Goal: Information Seeking & Learning: Learn about a topic

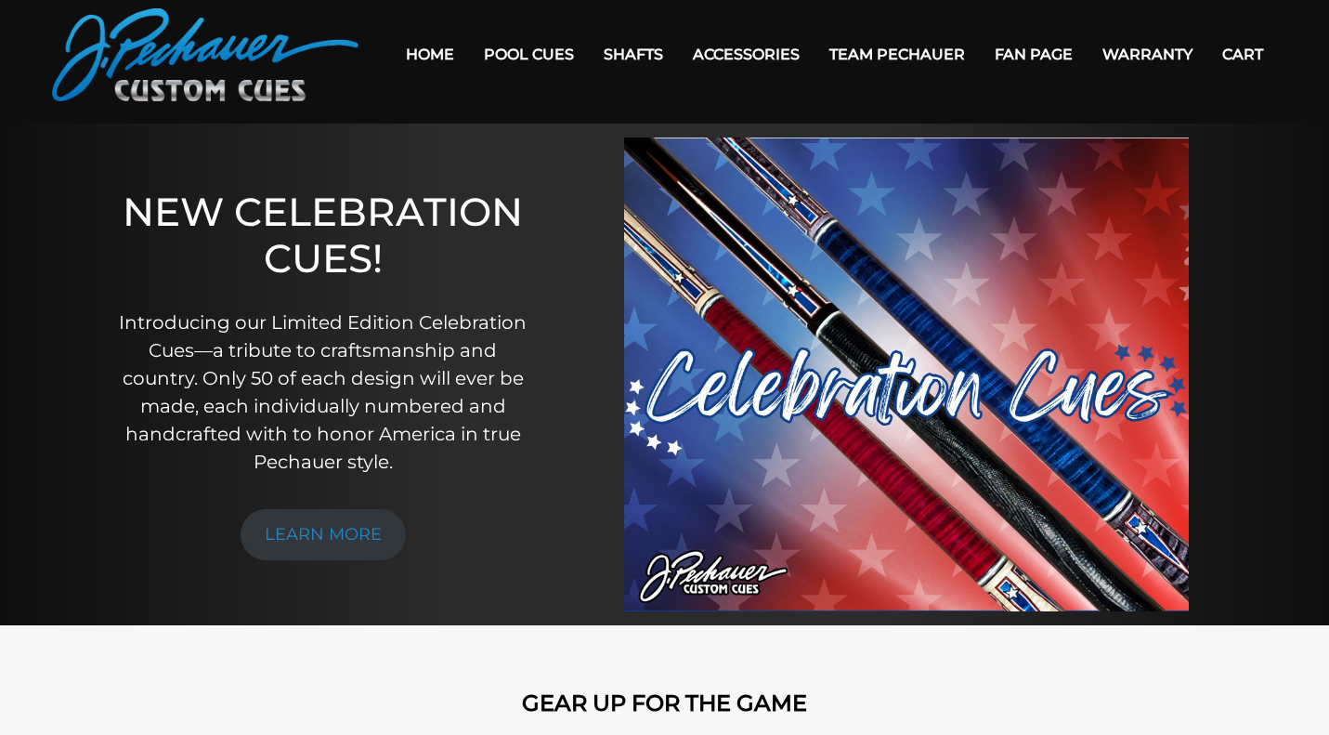
scroll to position [80, 0]
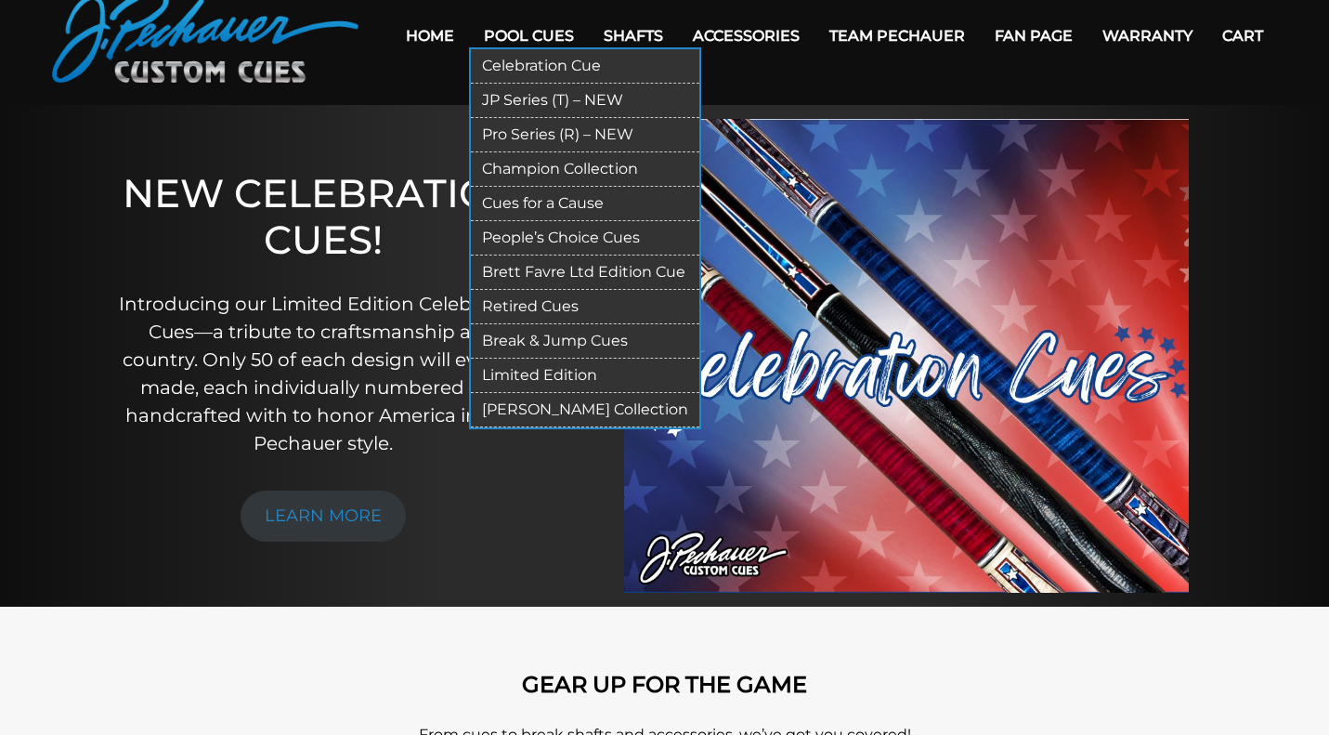
click at [532, 36] on link "Pool Cues" at bounding box center [529, 35] width 120 height 47
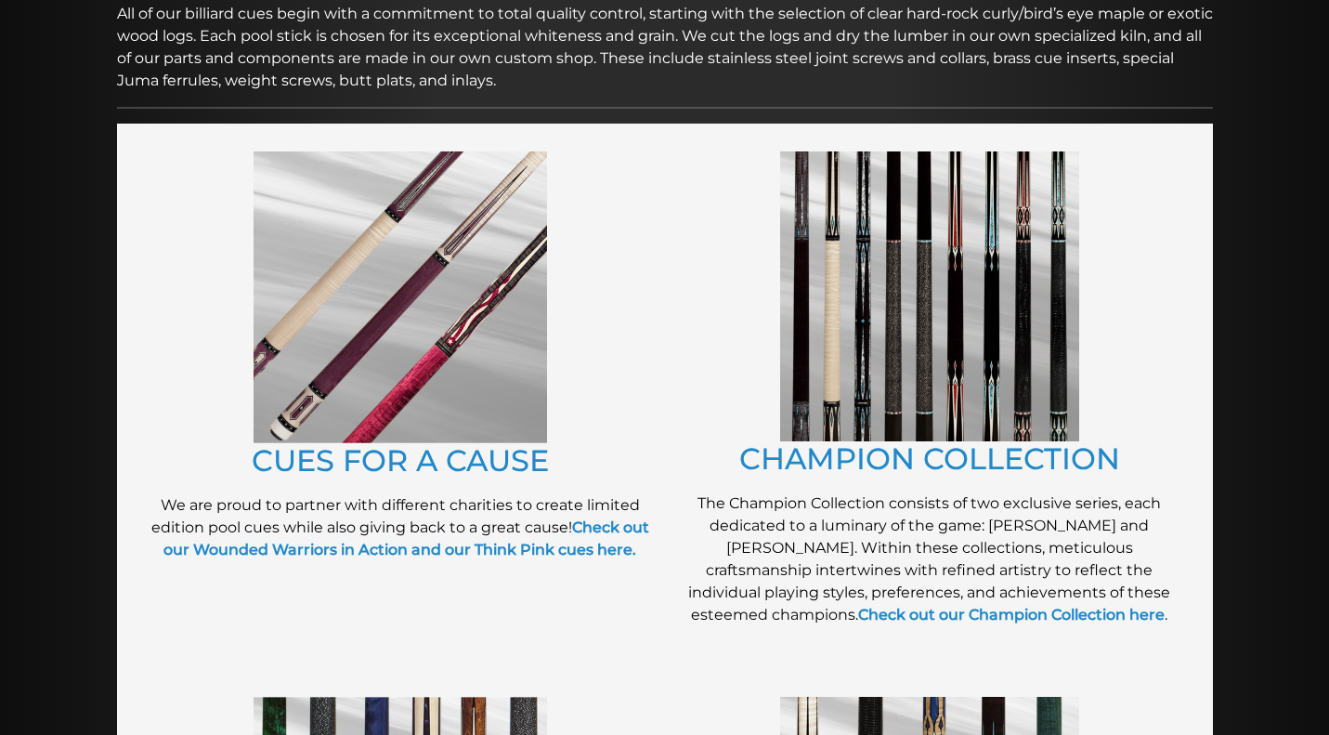
scroll to position [322, 0]
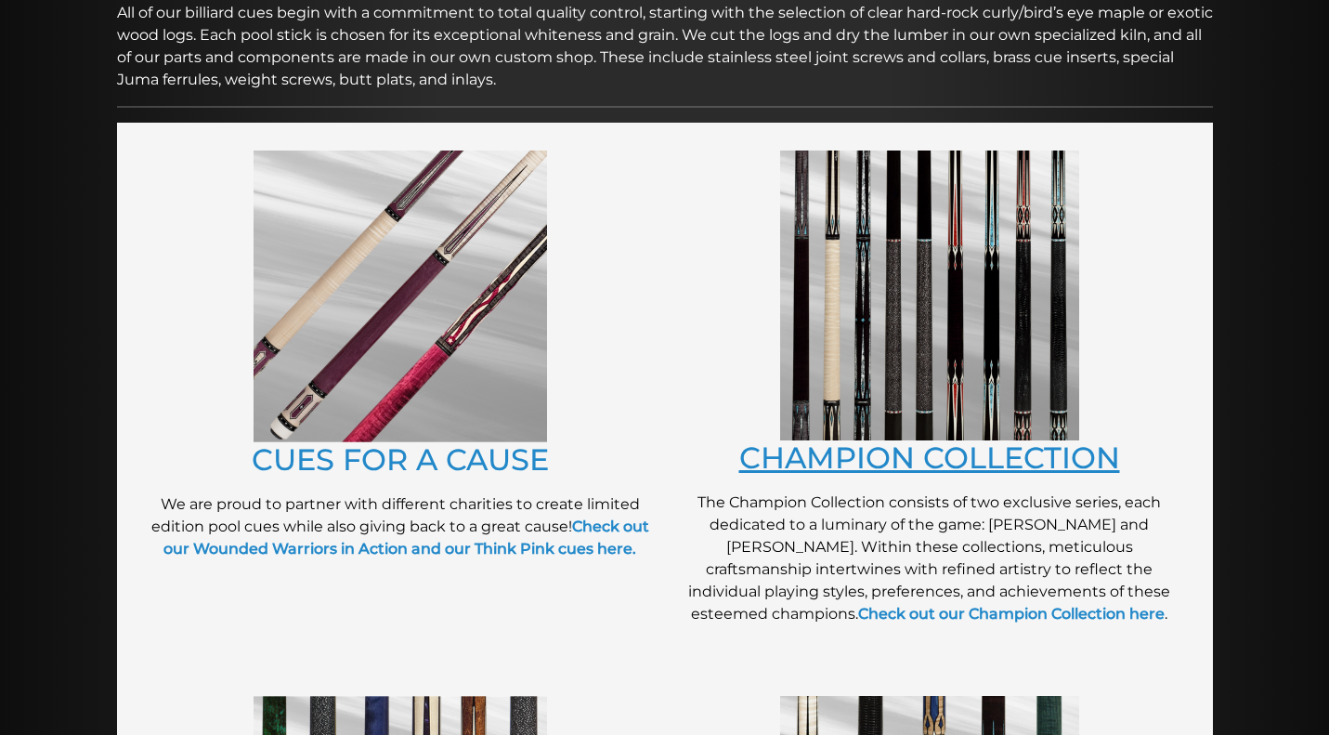
click at [934, 452] on link "CHAMPION COLLECTION" at bounding box center [929, 457] width 381 height 36
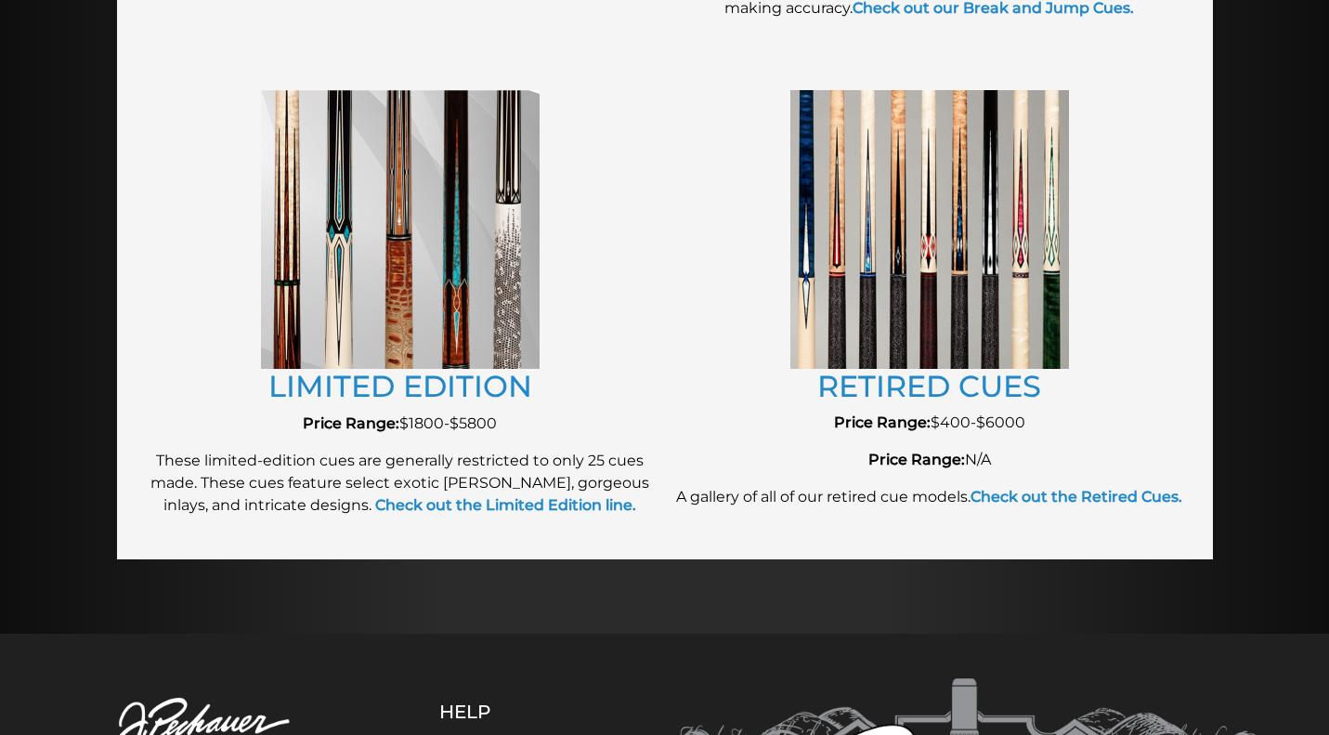
scroll to position [1973, 0]
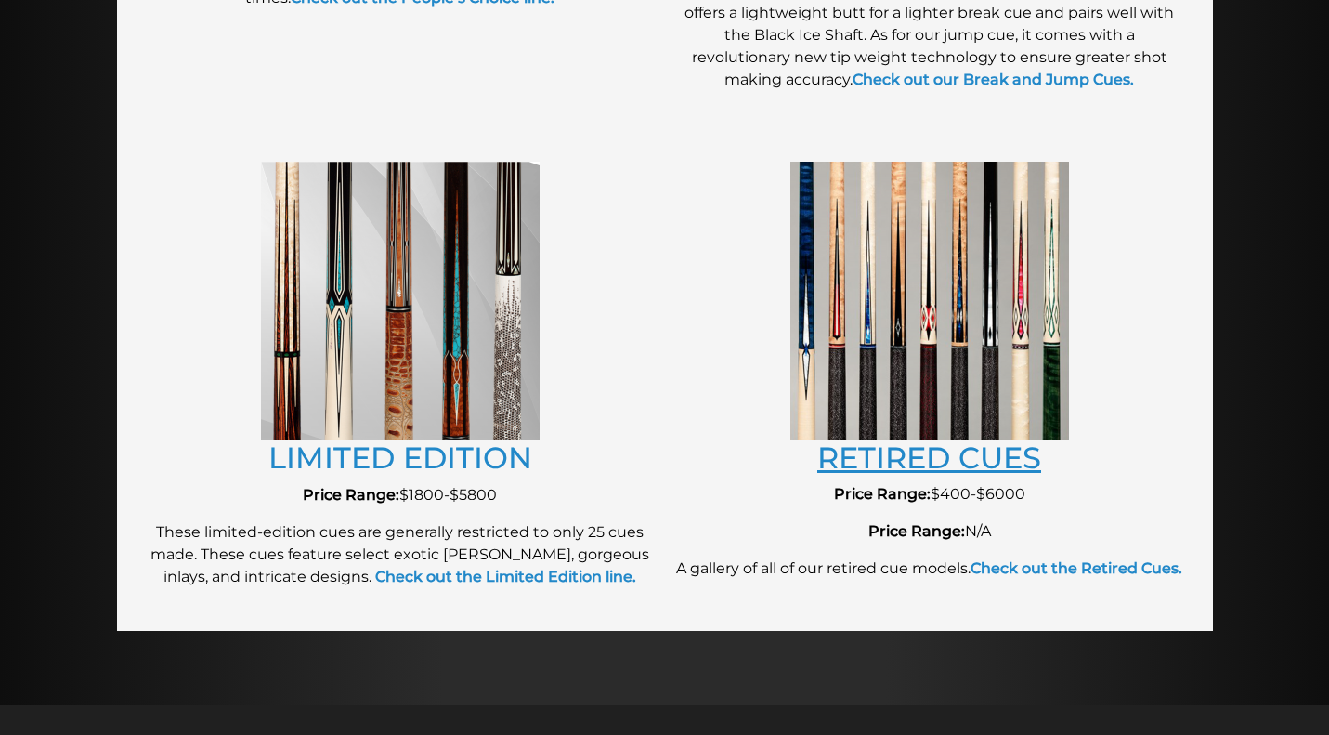
click at [960, 463] on link "RETIRED CUES" at bounding box center [929, 457] width 224 height 36
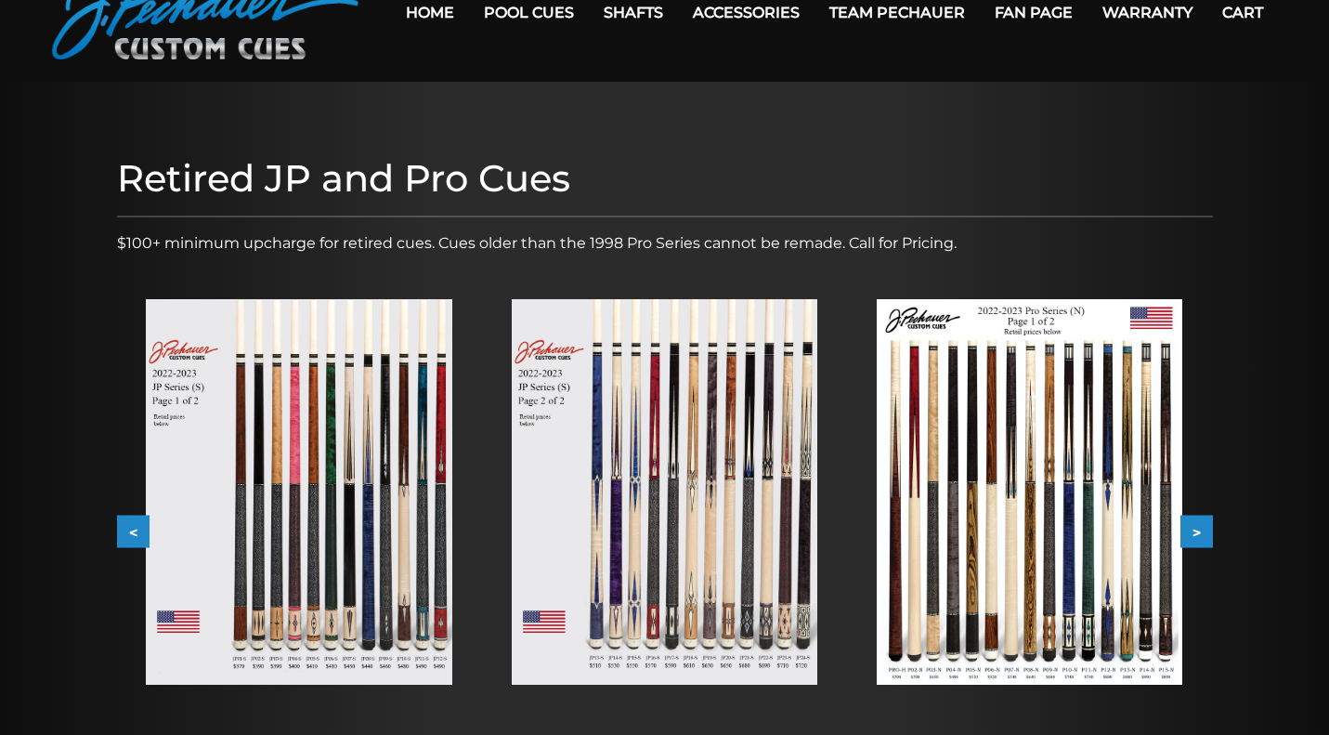
scroll to position [108, 0]
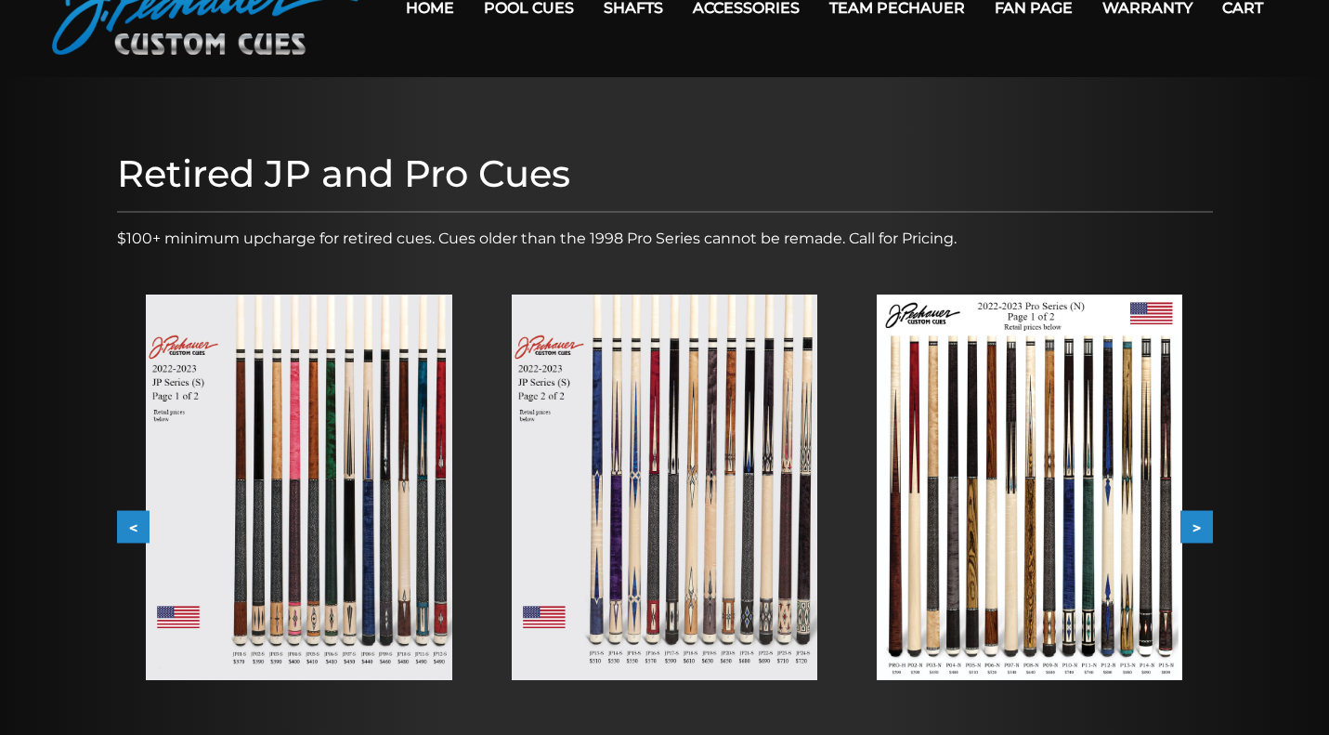
click at [1192, 531] on button ">" at bounding box center [1197, 527] width 33 height 33
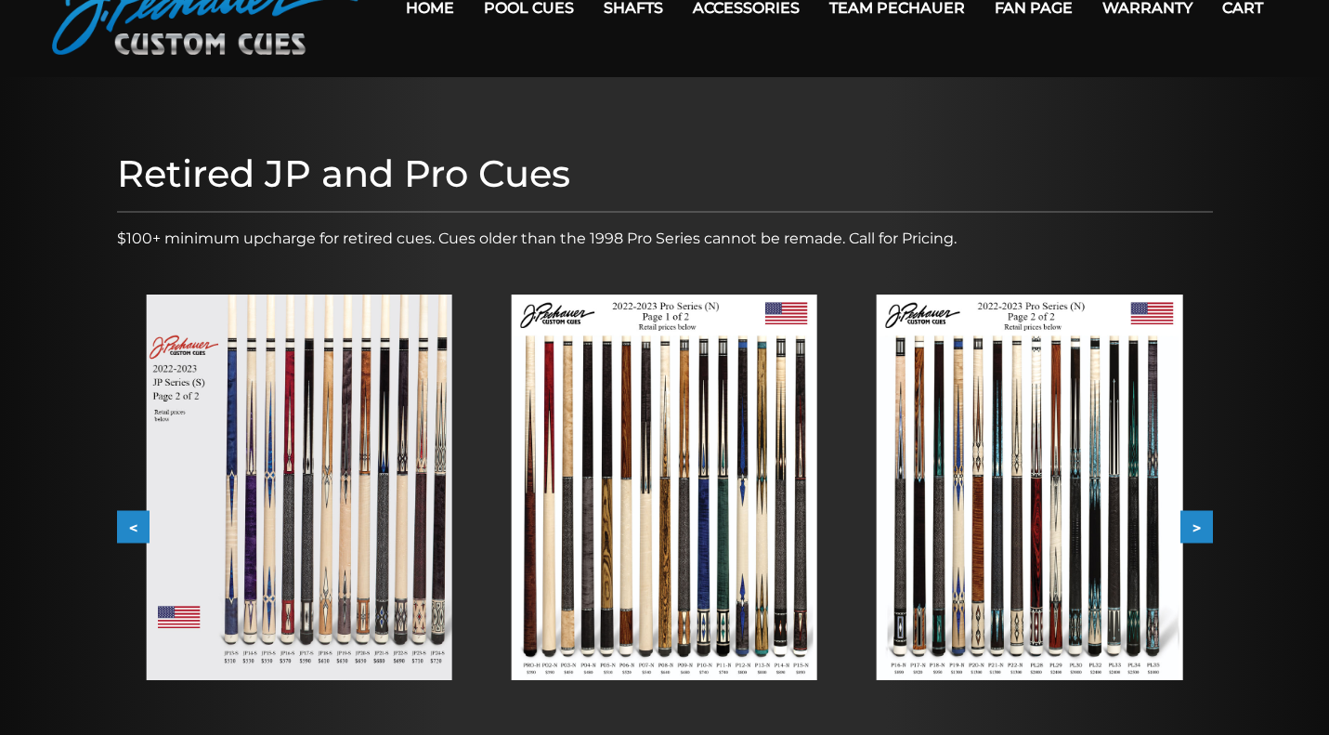
click at [317, 479] on img at bounding box center [299, 486] width 306 height 385
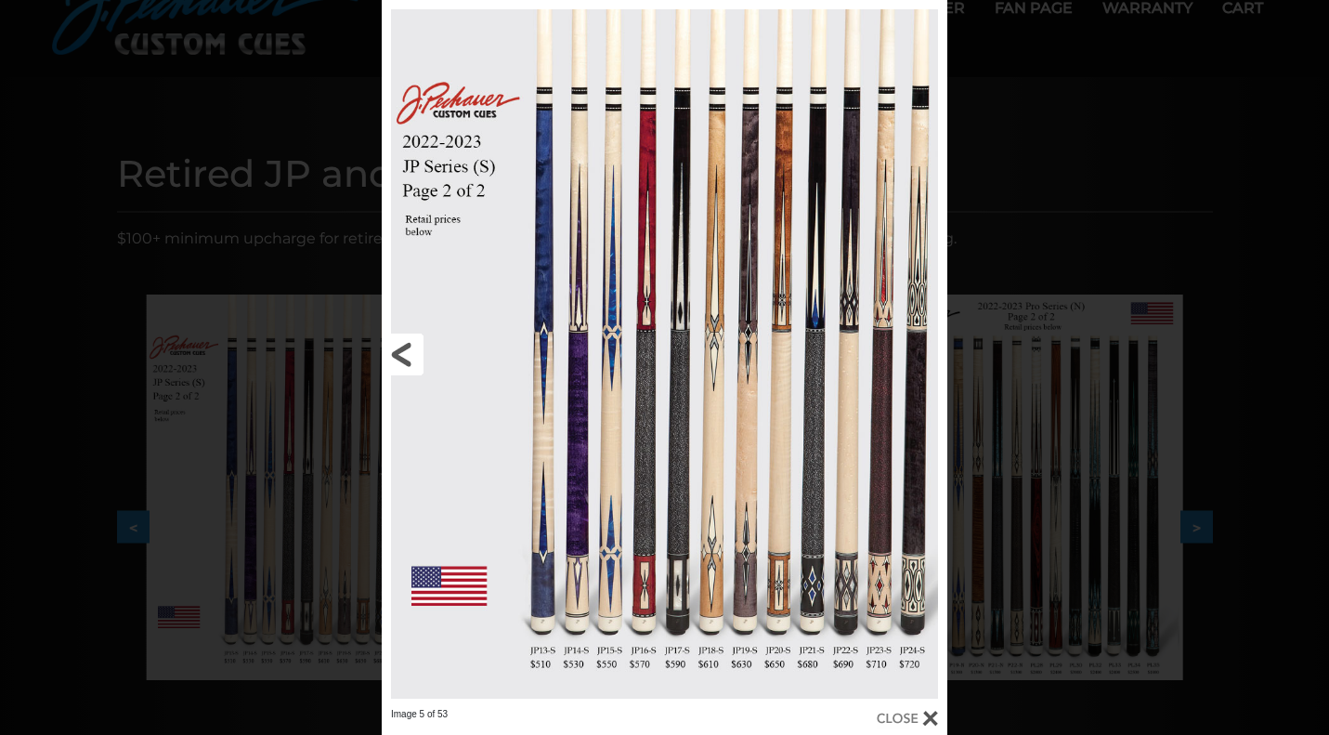
scroll to position [91, 0]
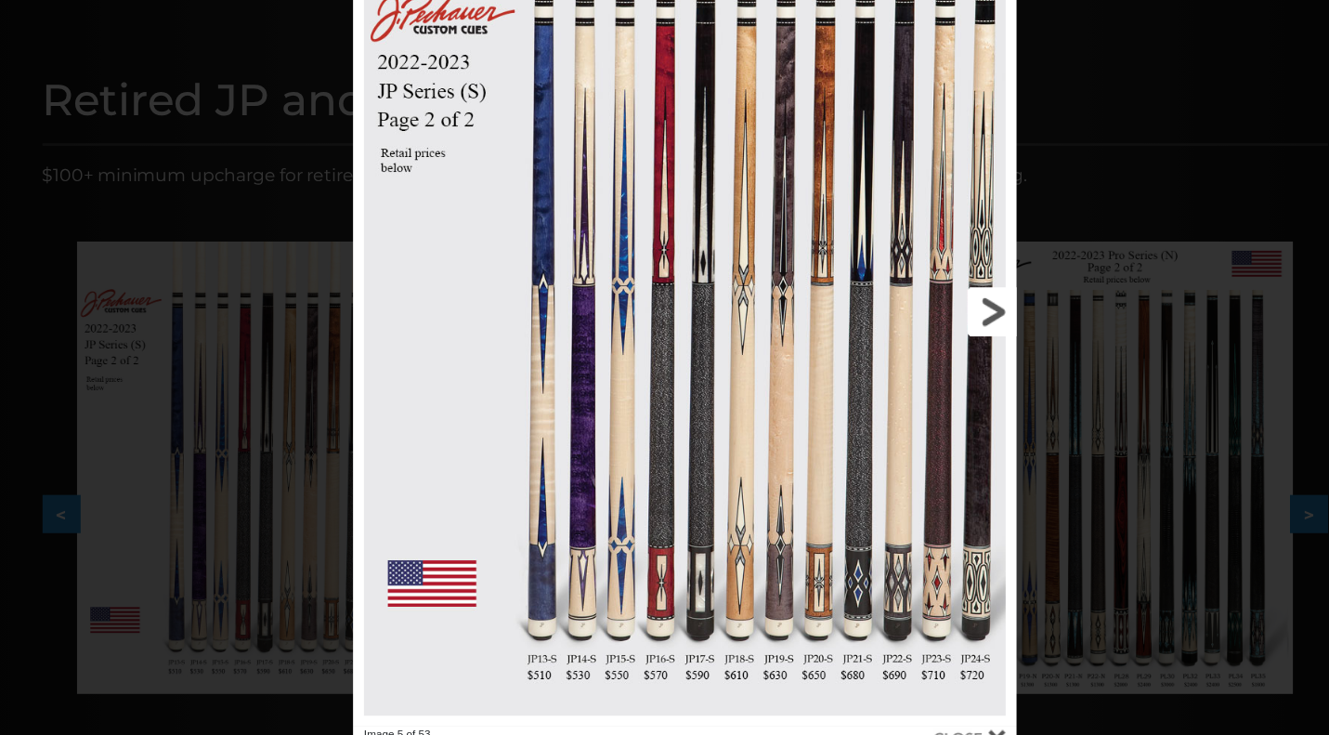
click at [851, 268] on link at bounding box center [820, 371] width 255 height 708
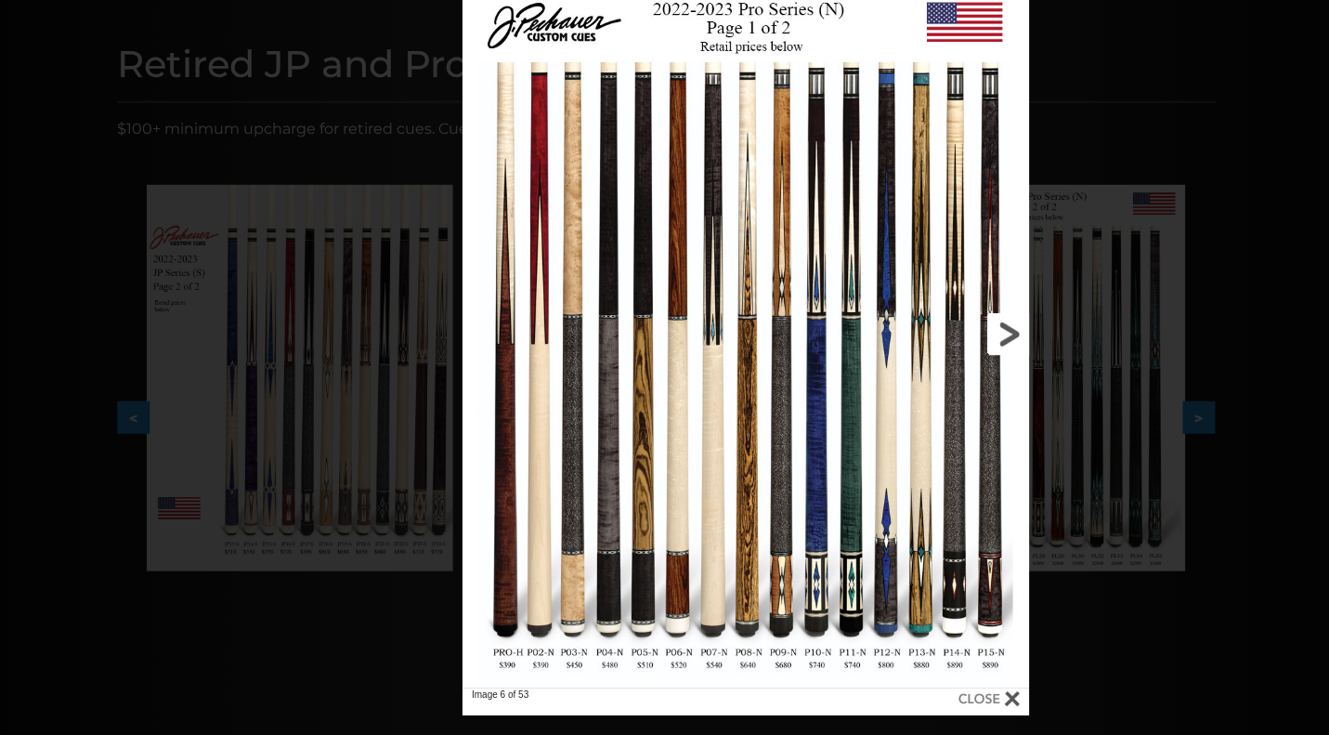
scroll to position [213, 0]
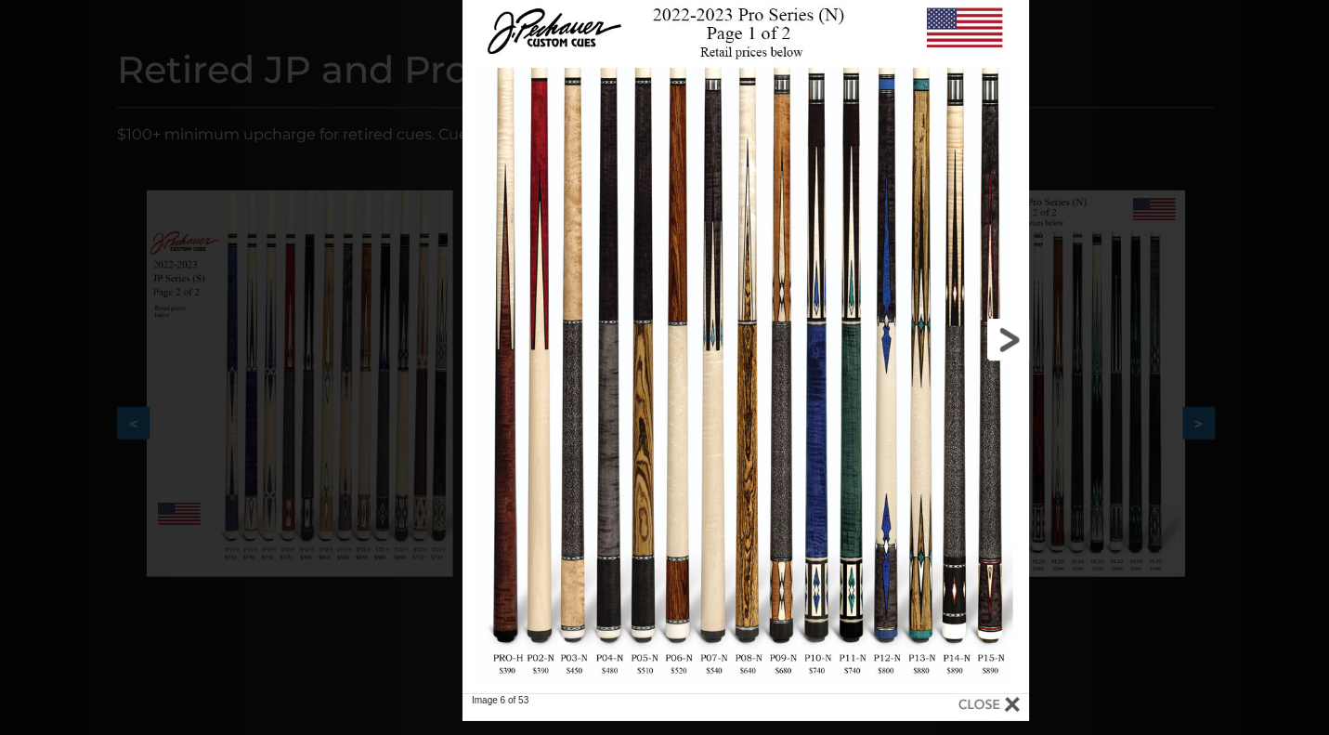
click at [998, 311] on link at bounding box center [900, 338] width 255 height 708
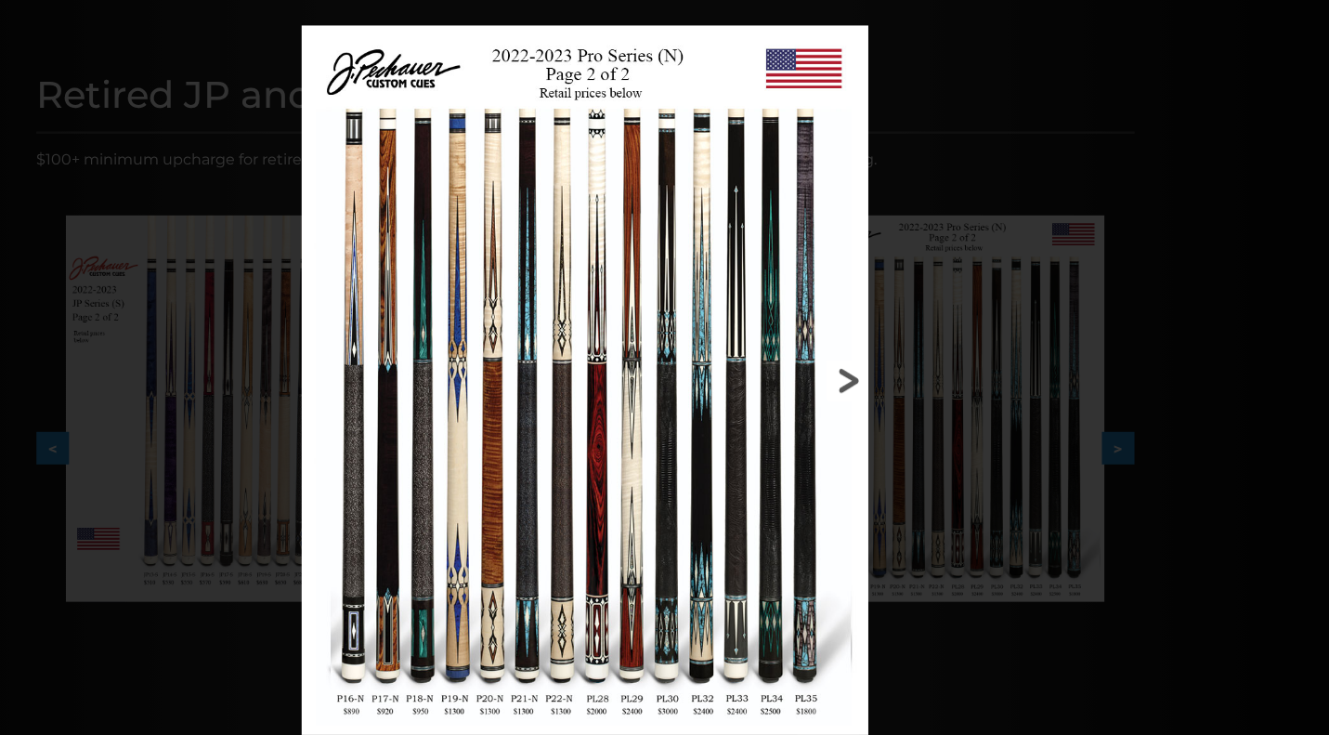
scroll to position [182, 74]
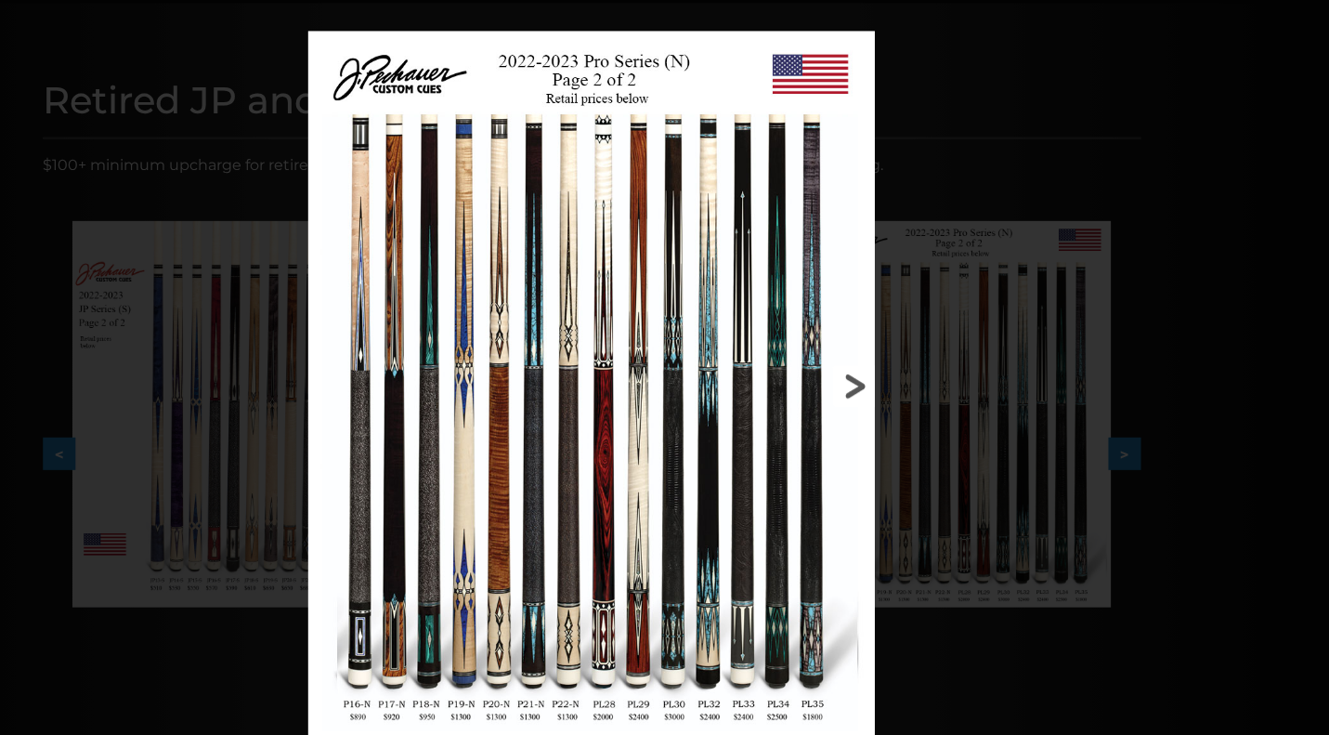
click at [853, 330] on link at bounding box center [746, 385] width 255 height 708
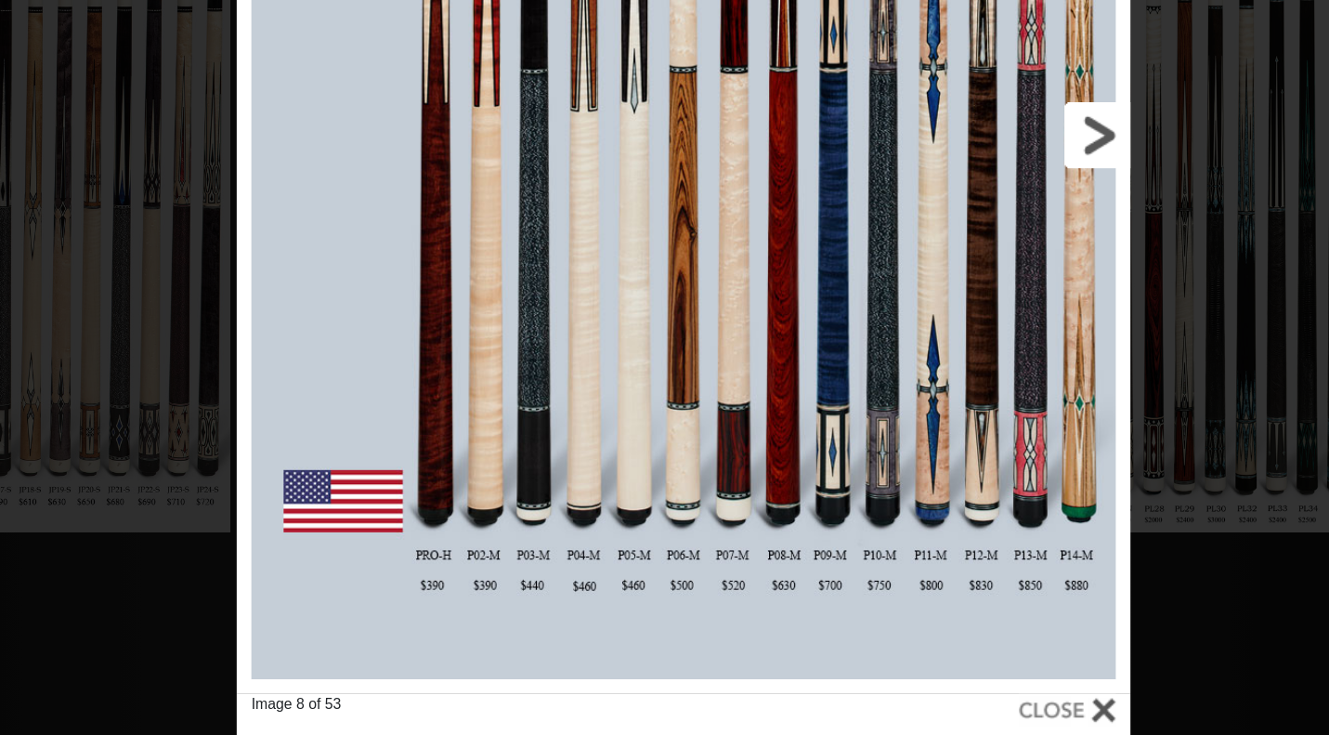
scroll to position [184, 0]
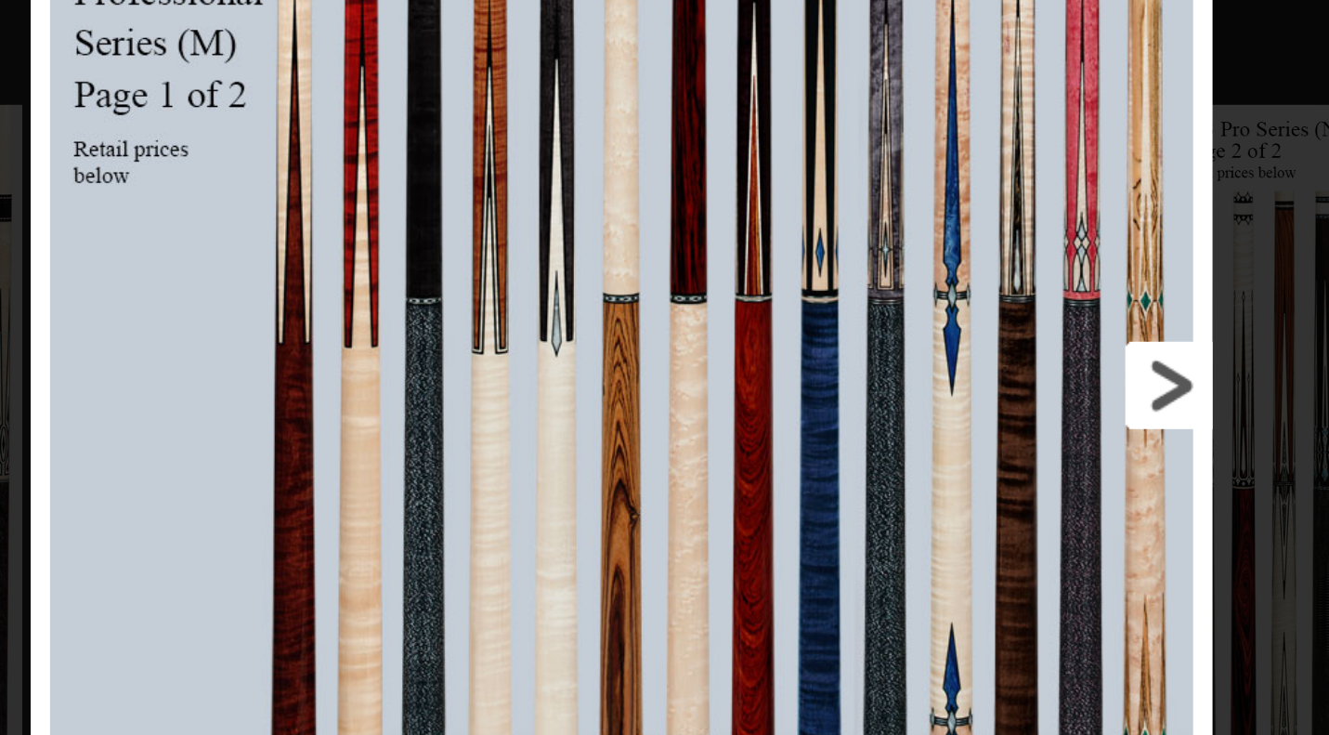
click at [767, 187] on link at bounding box center [894, 352] width 255 height 708
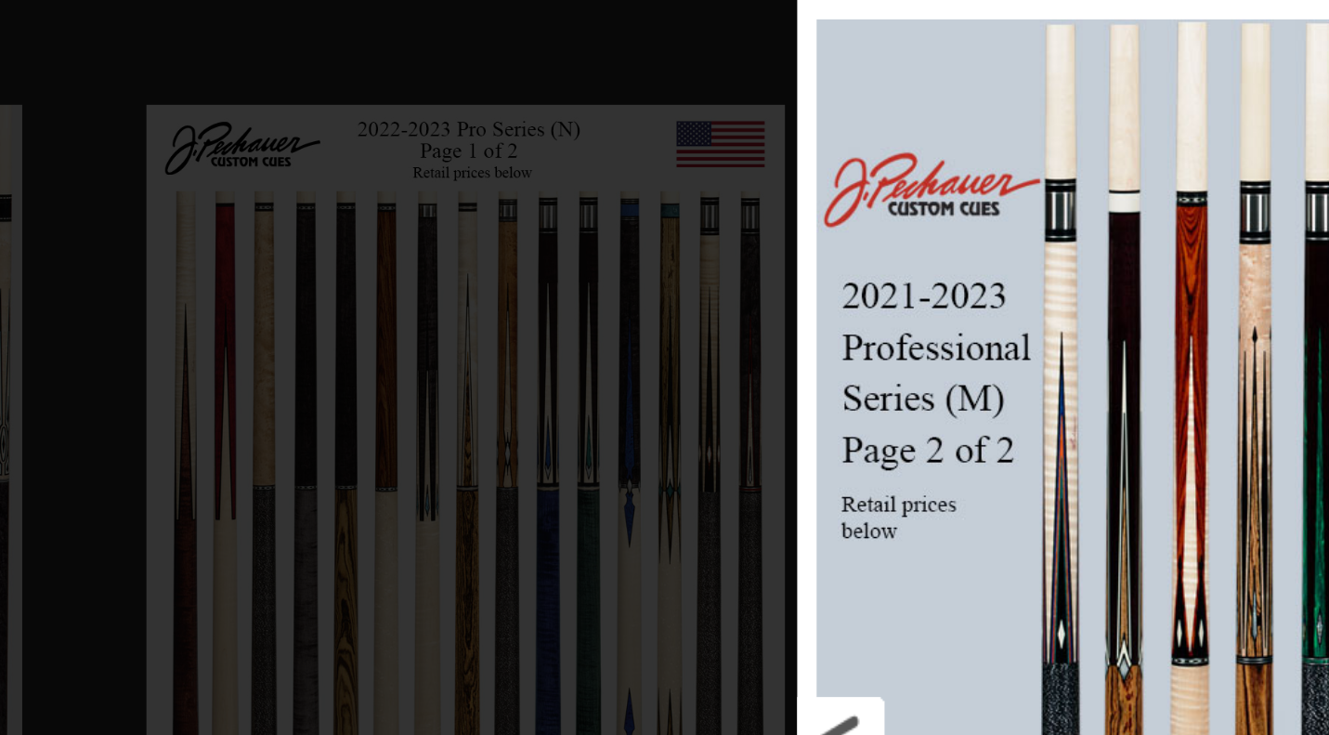
scroll to position [149, 0]
